Goal: Check status: Check status

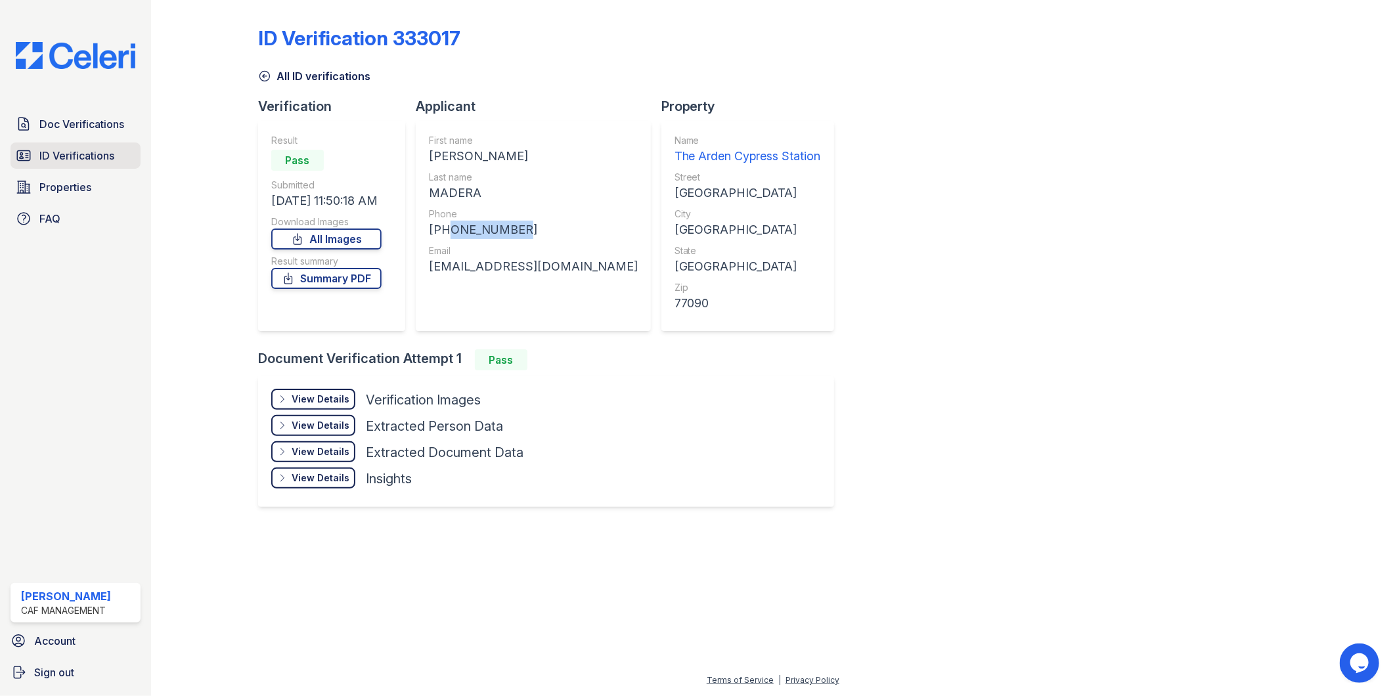
click at [76, 155] on span "ID Verifications" at bounding box center [76, 156] width 75 height 16
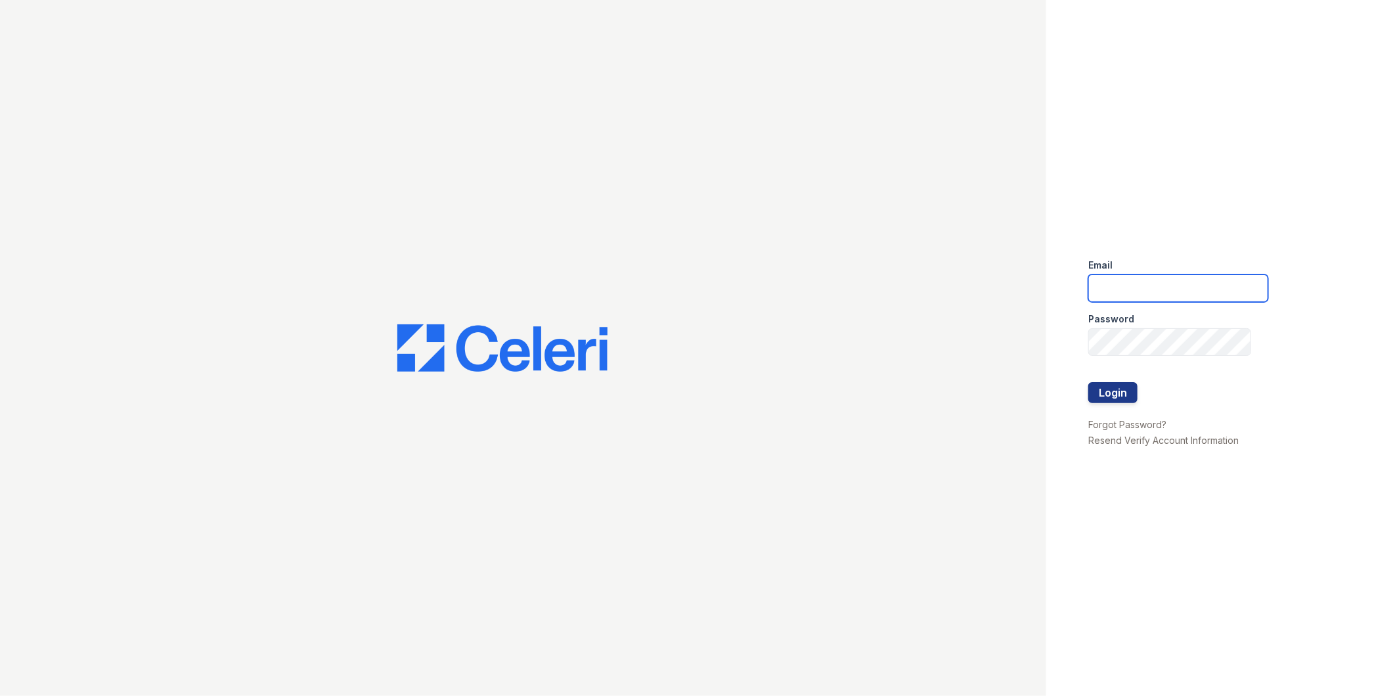
type input "[EMAIL_ADDRESS][DOMAIN_NAME]"
click at [1134, 389] on button "Login" at bounding box center [1112, 392] width 49 height 21
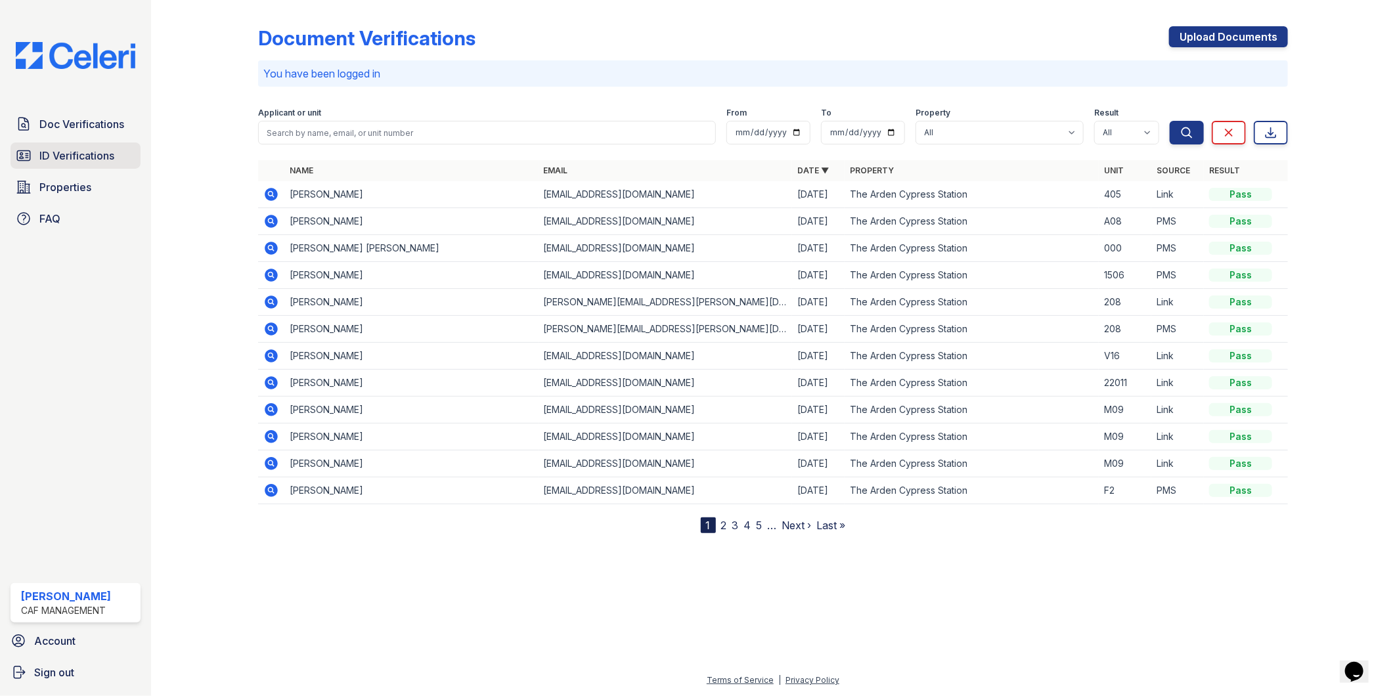
click at [63, 159] on span "ID Verifications" at bounding box center [76, 156] width 75 height 16
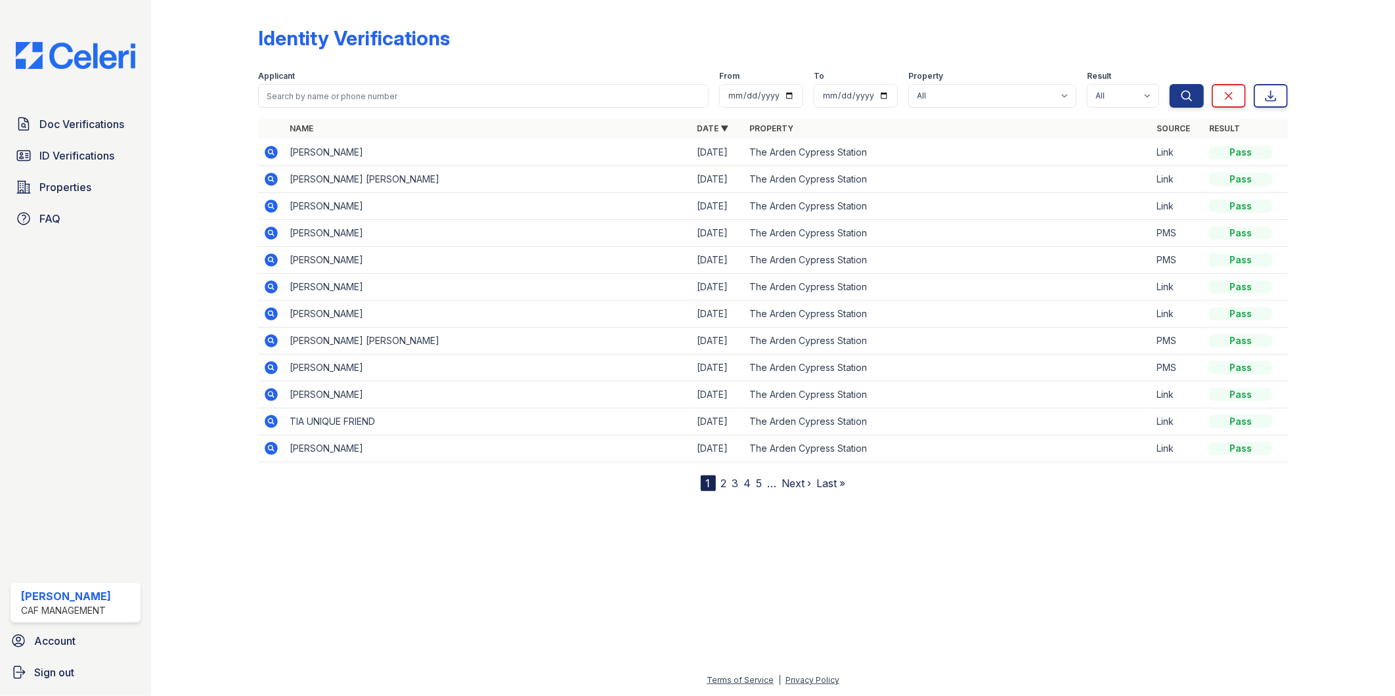
click at [209, 220] on div at bounding box center [215, 248] width 86 height 486
click at [552, 62] on form "Applicant From To Property All The Arden Cypress Station Result All Pass Fail C…" at bounding box center [773, 86] width 1030 height 53
click at [582, 50] on div "Identity Verifications" at bounding box center [773, 43] width 1030 height 34
click at [573, 18] on div "Identity Verifications Filter Applicant From To Property All The Arden Cypress …" at bounding box center [773, 248] width 1030 height 486
click at [437, 63] on form "Applicant From To Property All The Arden Cypress Station Result All Pass Fail C…" at bounding box center [773, 86] width 1030 height 53
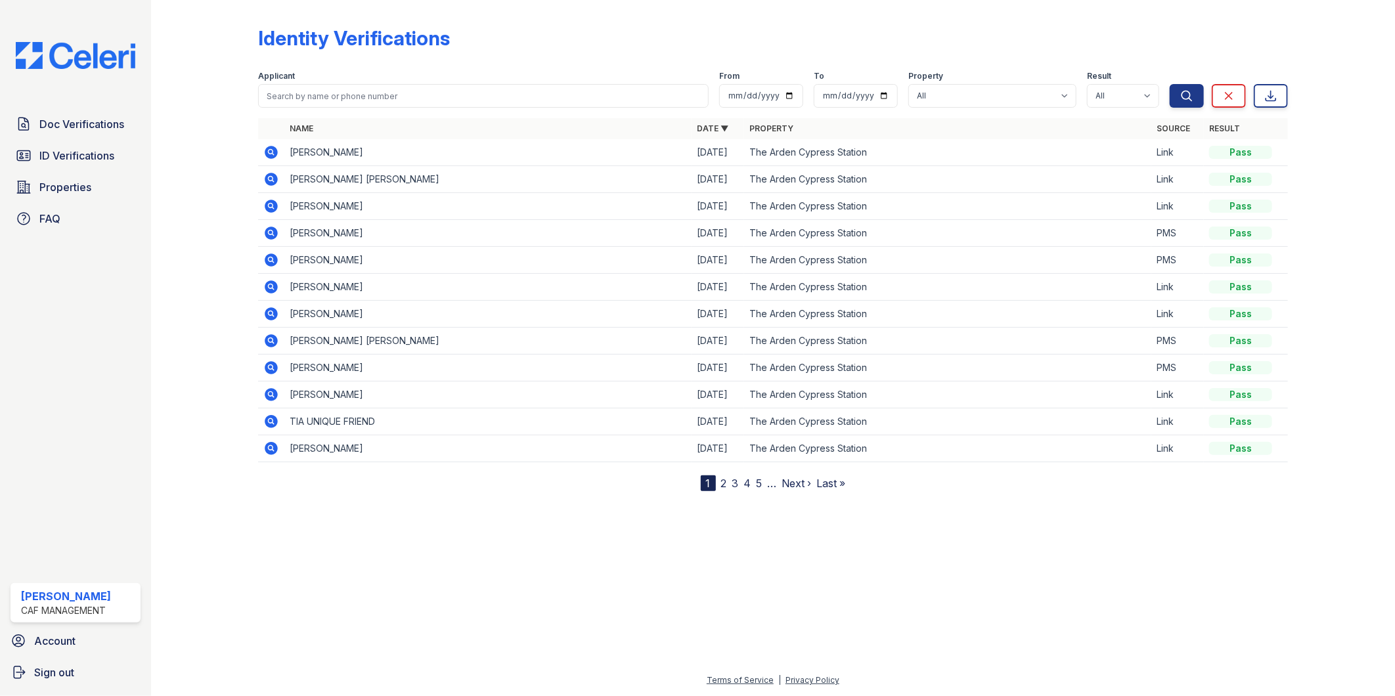
click at [553, 53] on div "Identity Verifications" at bounding box center [773, 43] width 1030 height 34
click at [360, 47] on div "Identity Verifications" at bounding box center [354, 38] width 192 height 24
drag, startPoint x: 176, startPoint y: 89, endPoint x: 169, endPoint y: 95, distance: 9.3
click at [169, 95] on div "Identity Verifications Filter Applicant From To Property All The Arden Cypress …" at bounding box center [773, 348] width 1244 height 696
click at [668, 26] on div "Identity Verifications" at bounding box center [773, 43] width 1030 height 34
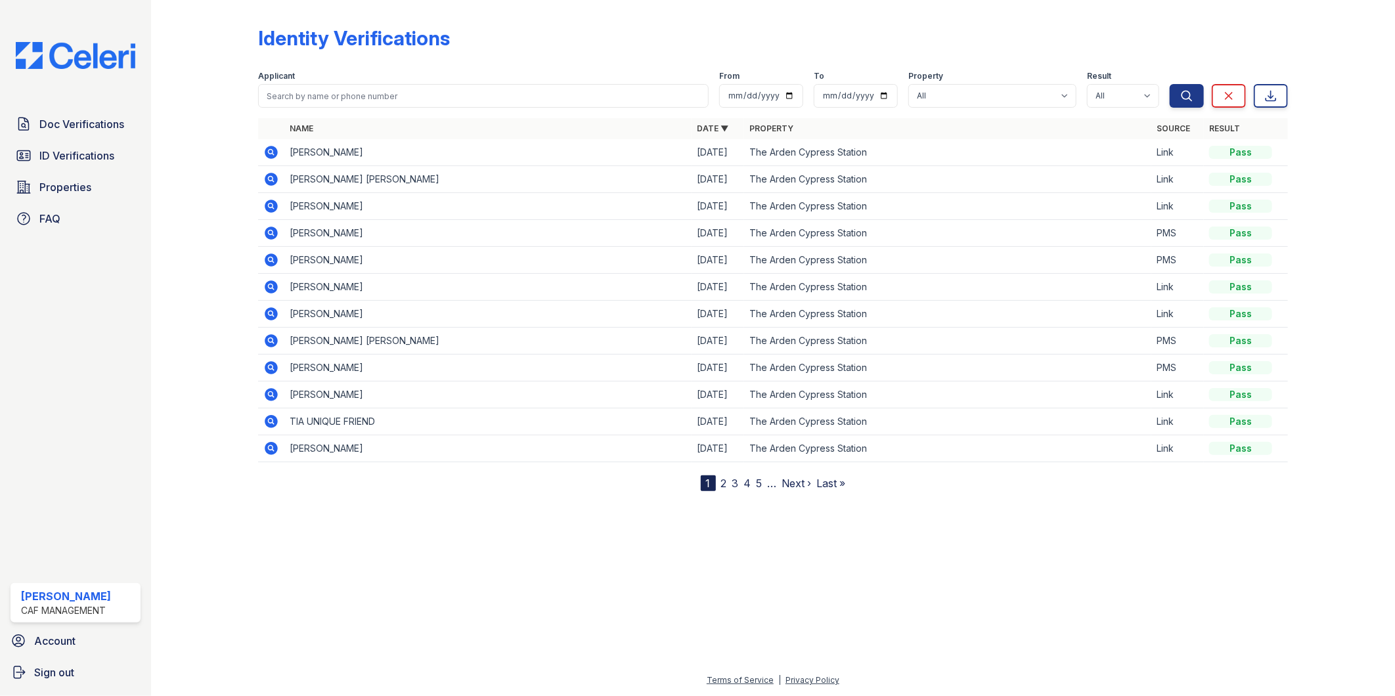
click at [668, 26] on div "Identity Verifications" at bounding box center [773, 43] width 1030 height 34
click at [228, 62] on div at bounding box center [215, 248] width 86 height 486
click at [236, 62] on div at bounding box center [215, 248] width 86 height 486
